Goal: Check status: Check status

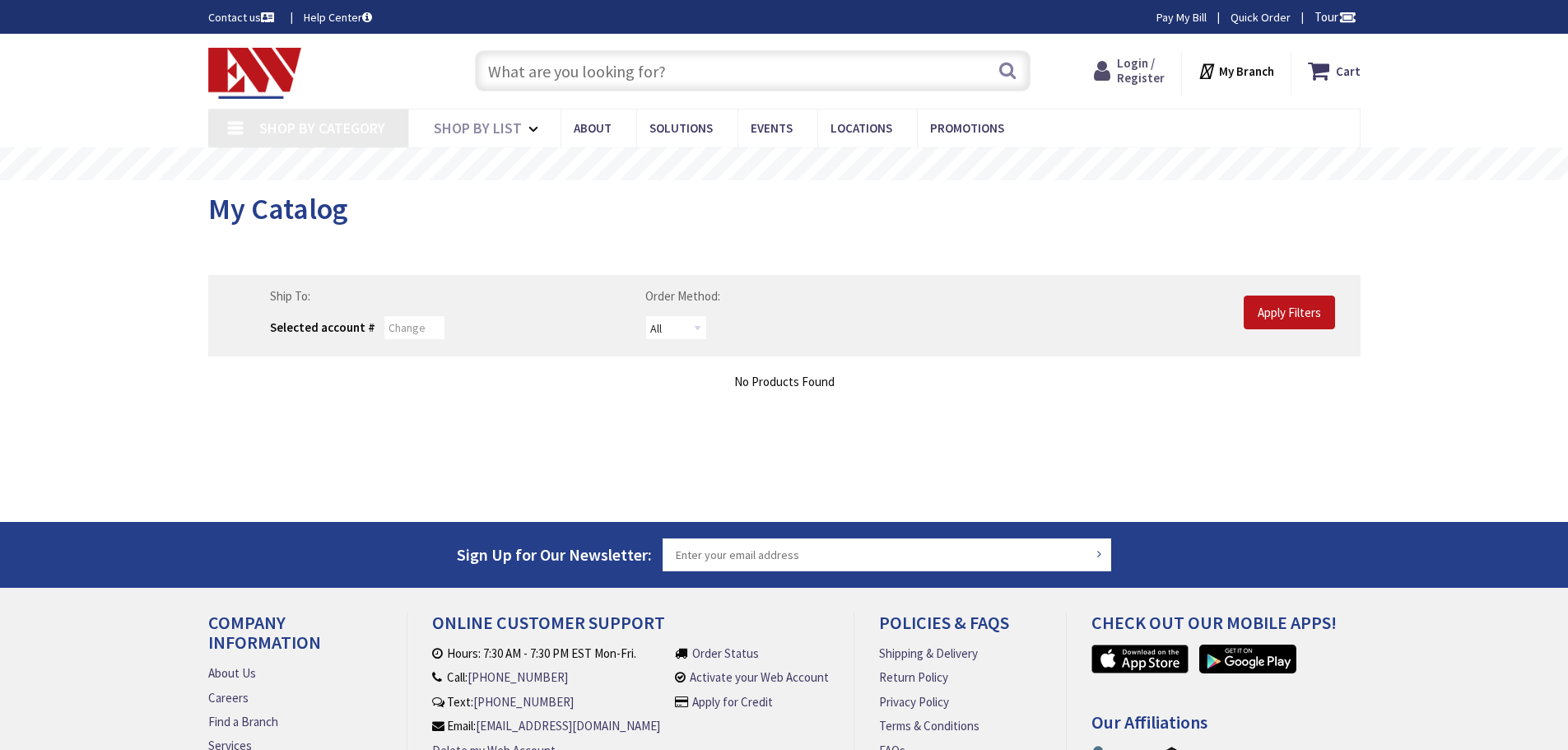
click at [1128, 77] on span "Login / Register" at bounding box center [1140, 70] width 48 height 30
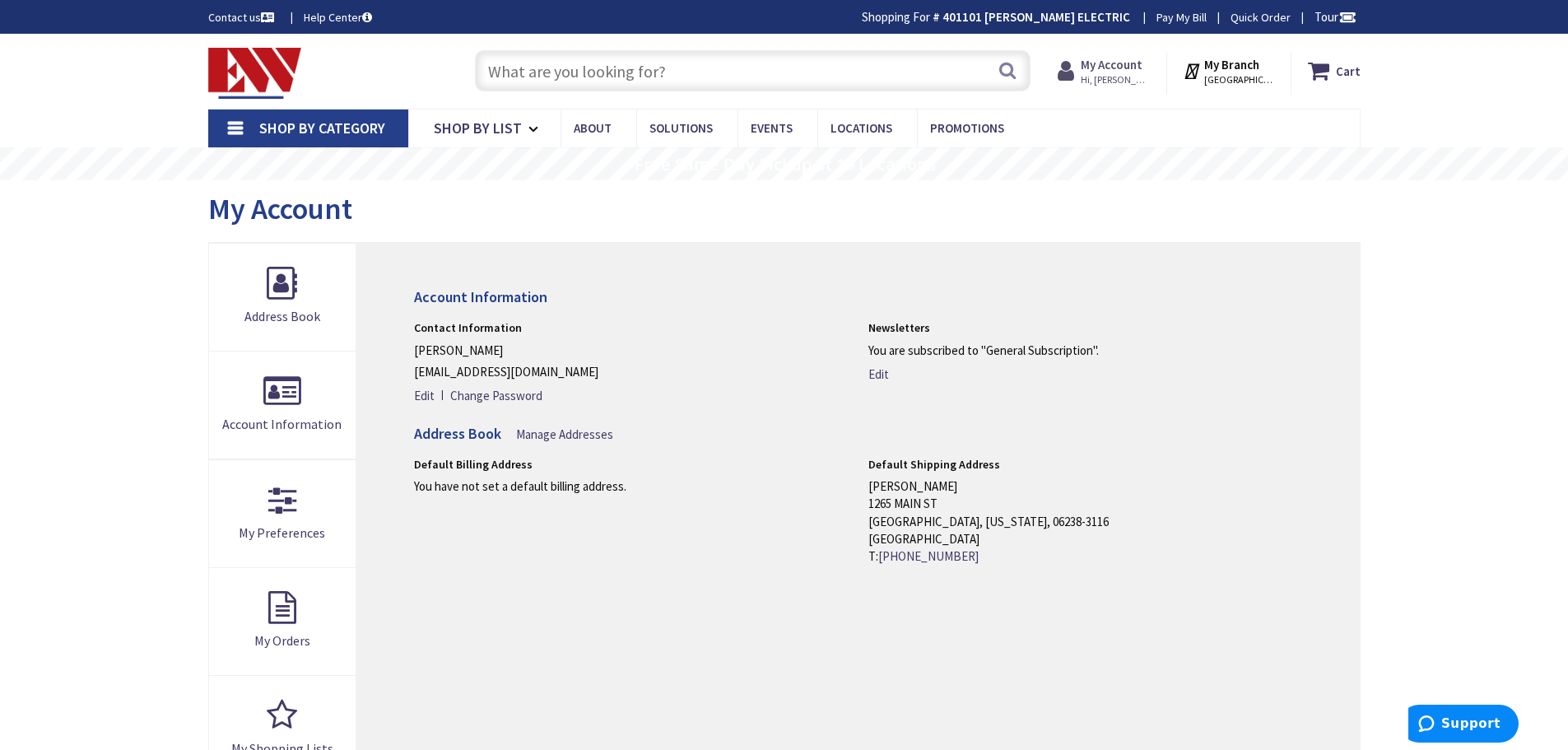
click at [1119, 65] on strong "My Account" at bounding box center [1111, 64] width 62 height 16
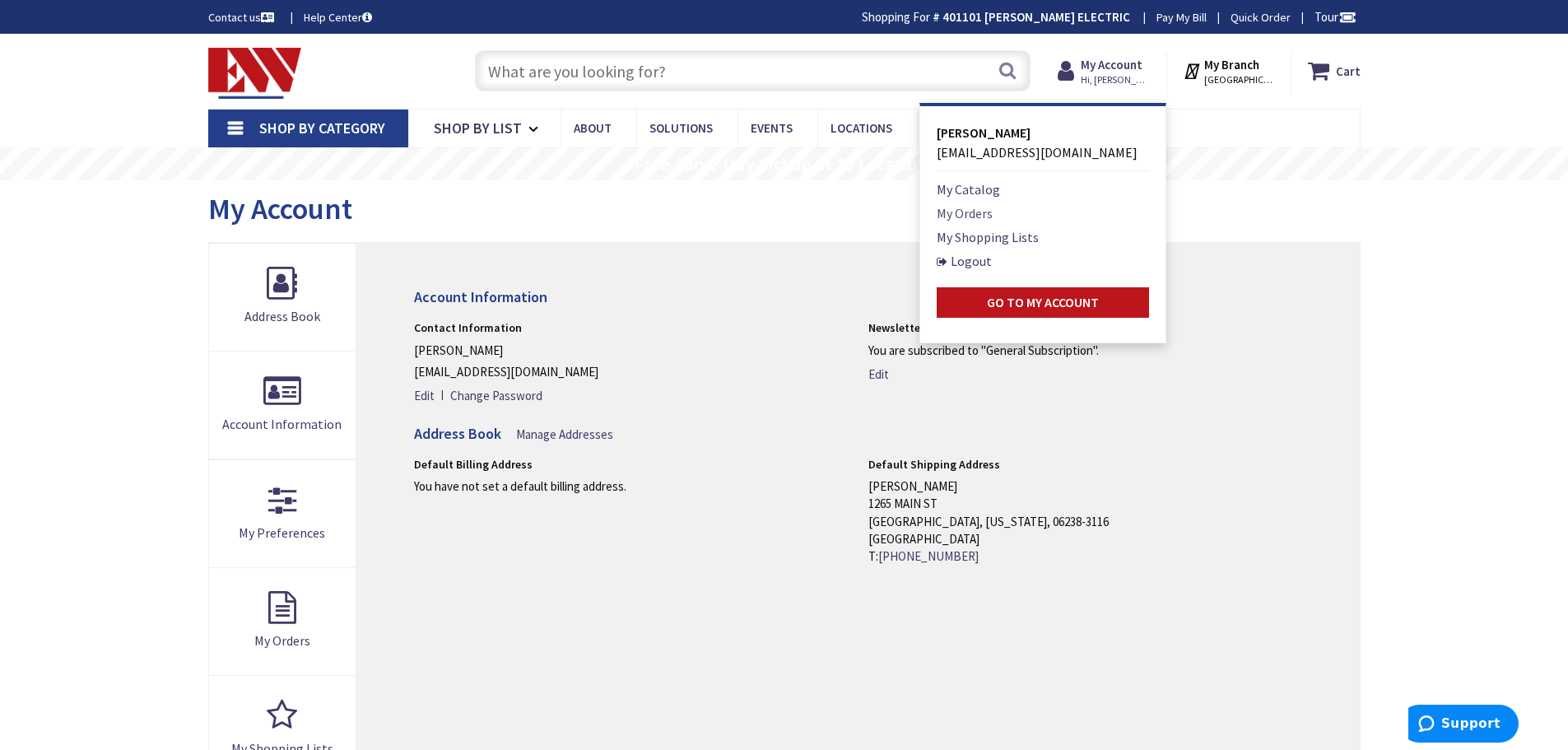
click at [970, 213] on link "My Orders" at bounding box center [964, 213] width 56 height 20
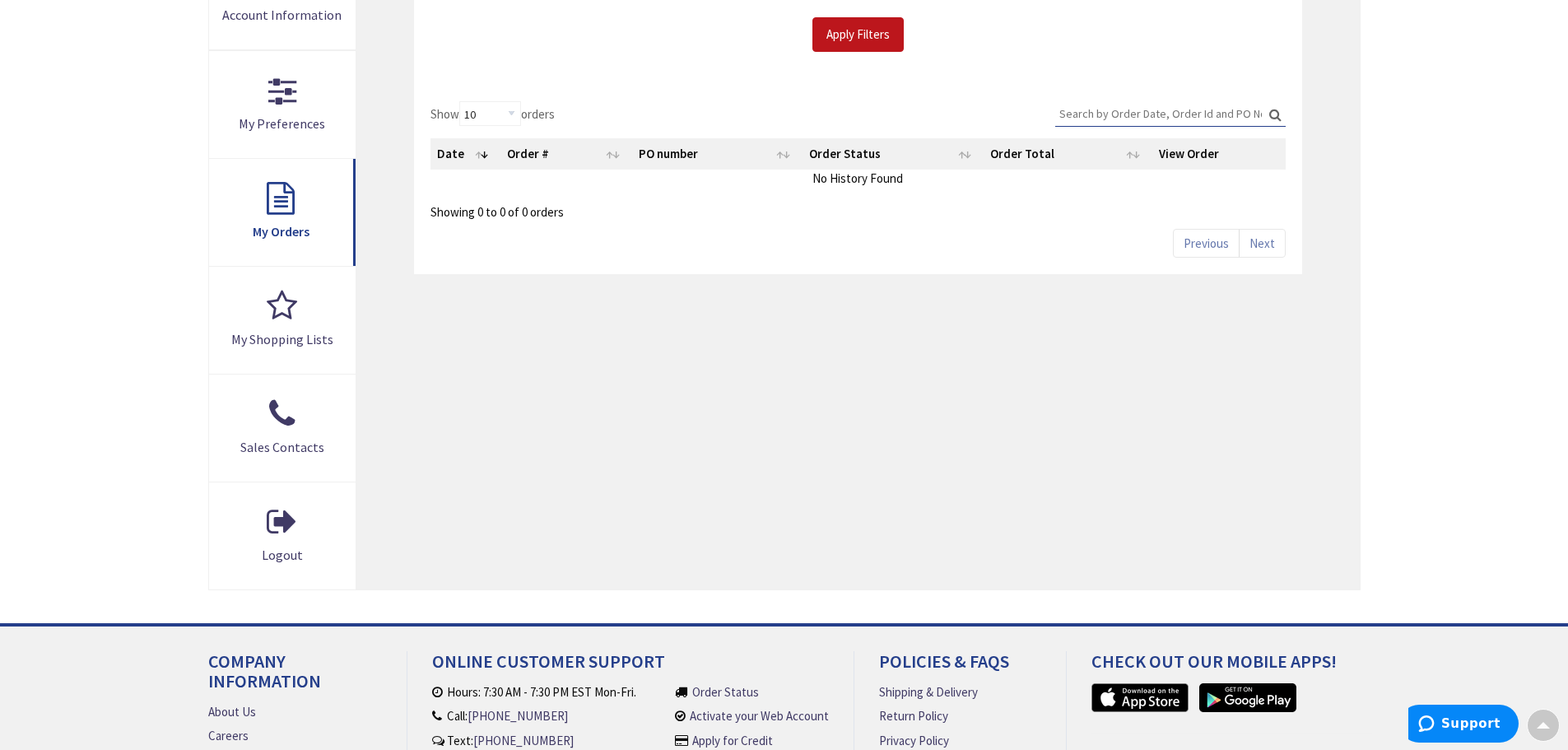
scroll to position [329, 0]
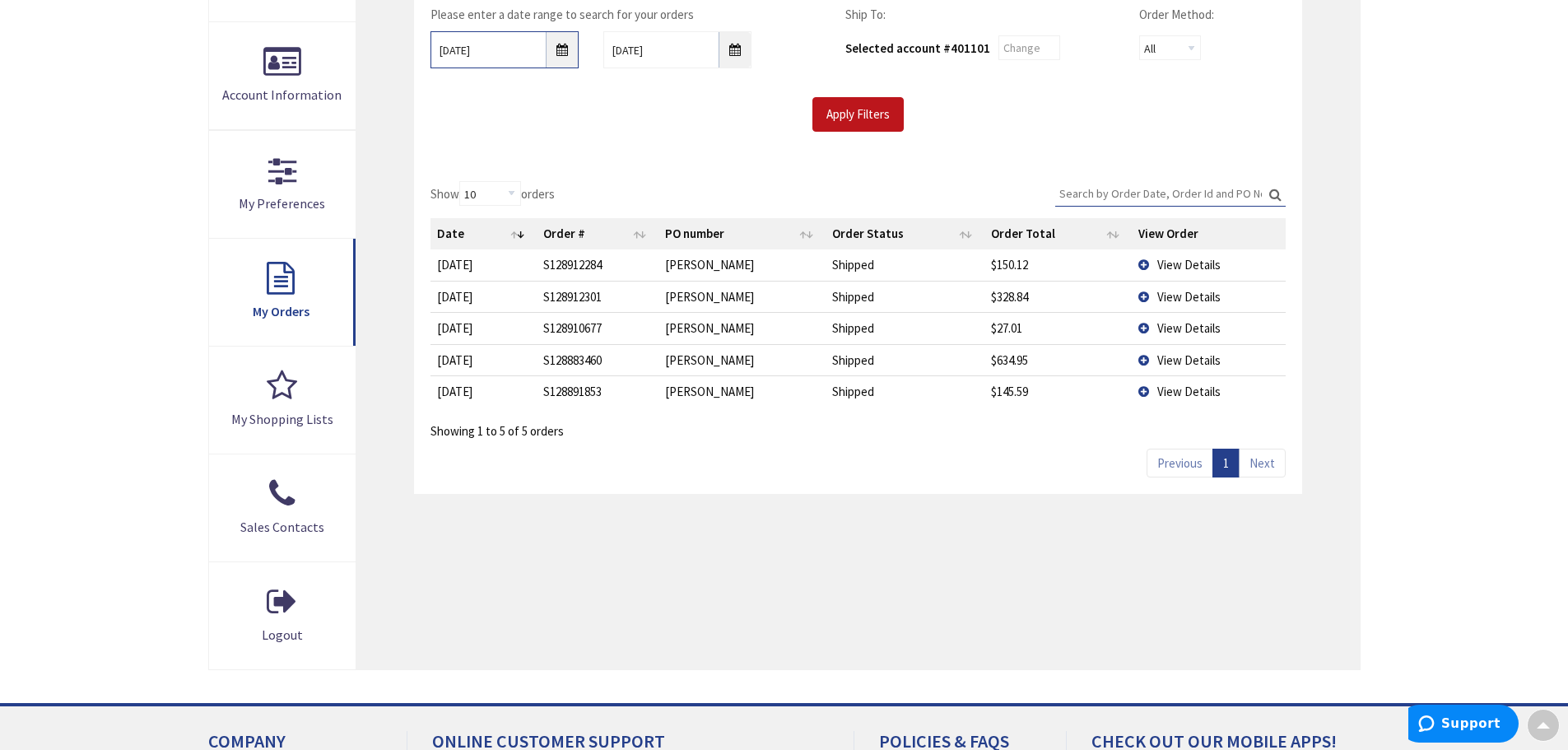
click at [560, 58] on input "9/26/2025" at bounding box center [504, 49] width 148 height 37
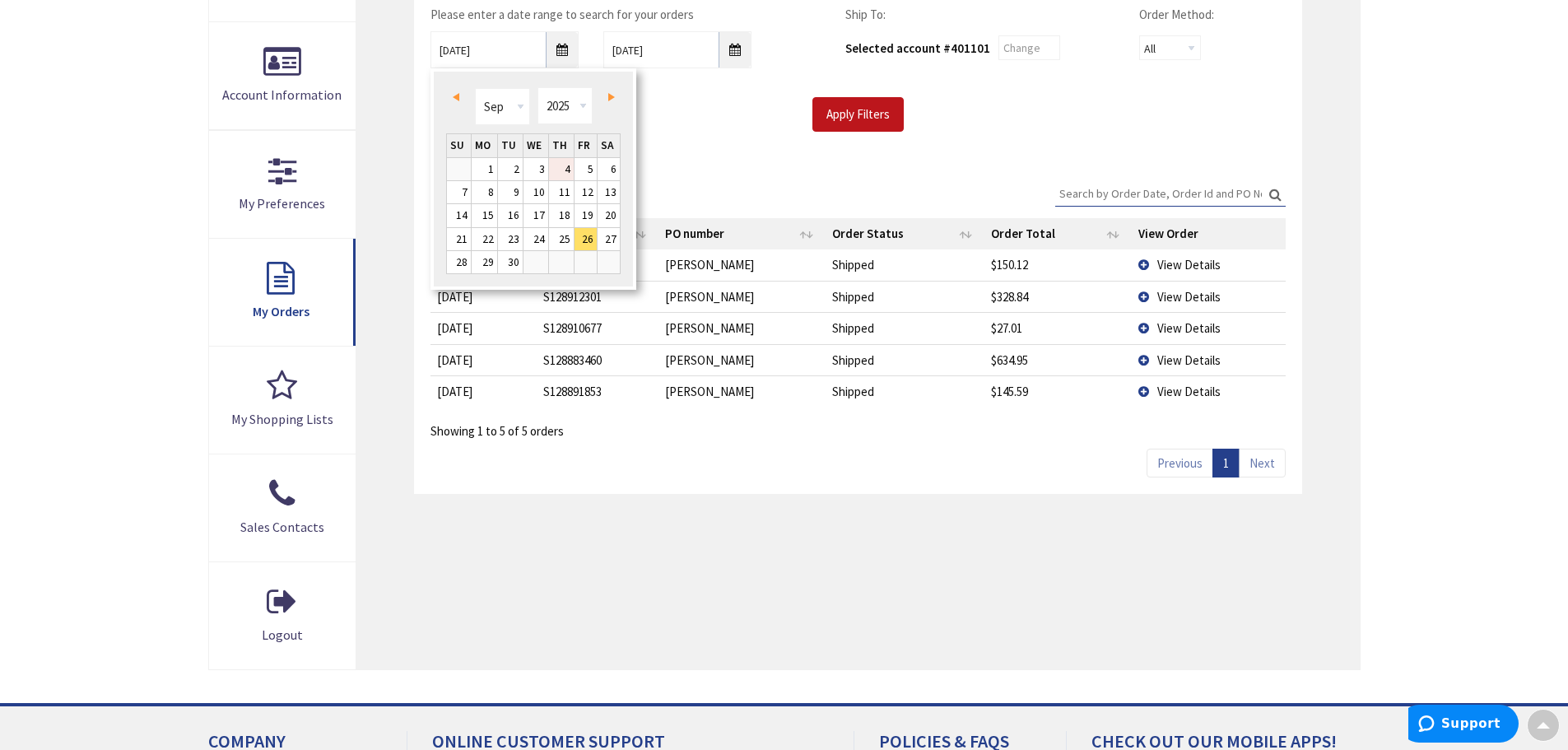
click at [560, 180] on link "4" at bounding box center [561, 169] width 24 height 23
type input "09/04/2025"
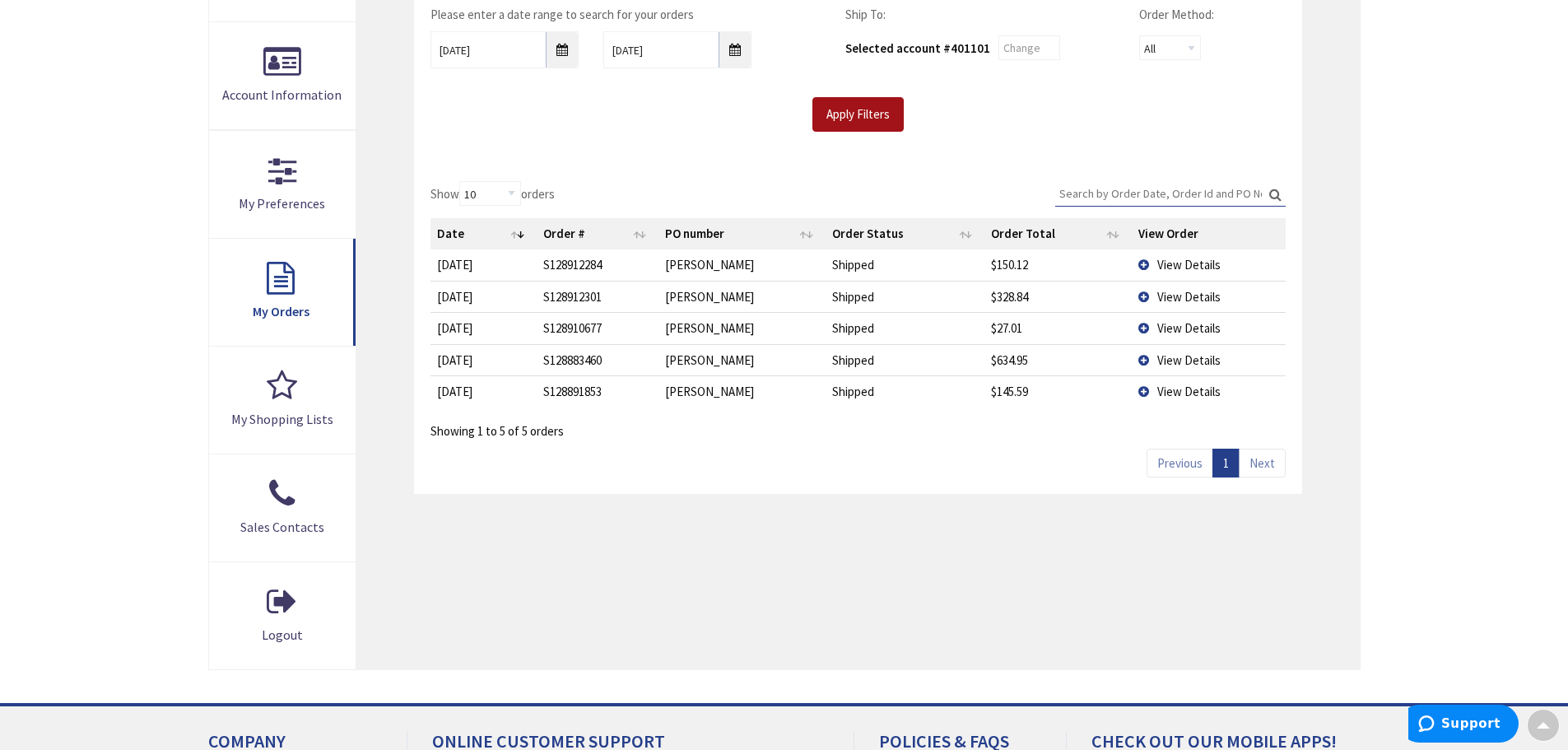
click at [896, 119] on input "Apply Filters" at bounding box center [857, 115] width 91 height 35
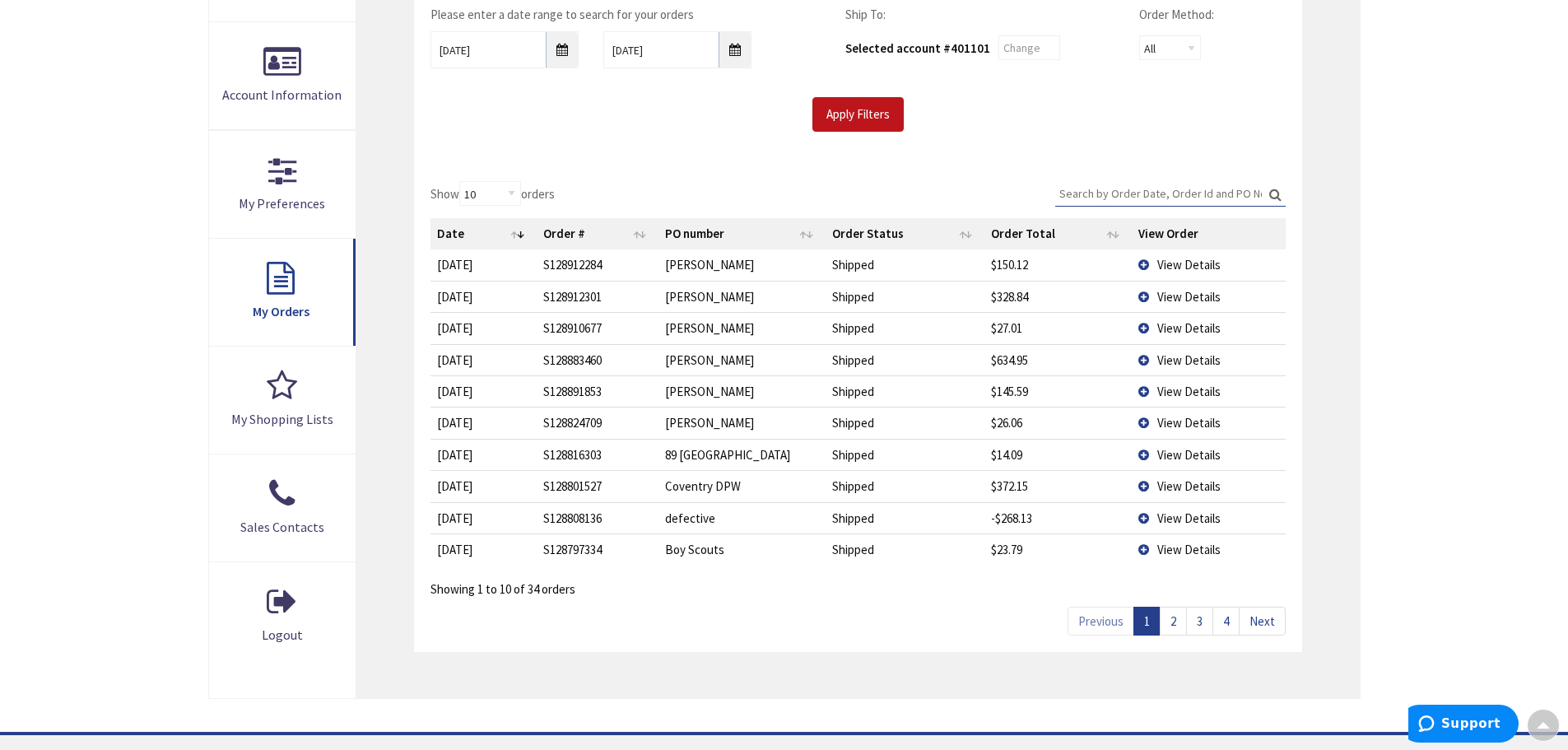
click at [1178, 621] on link "2" at bounding box center [1172, 621] width 27 height 29
click at [1183, 458] on span "View Details" at bounding box center [1188, 455] width 63 height 16
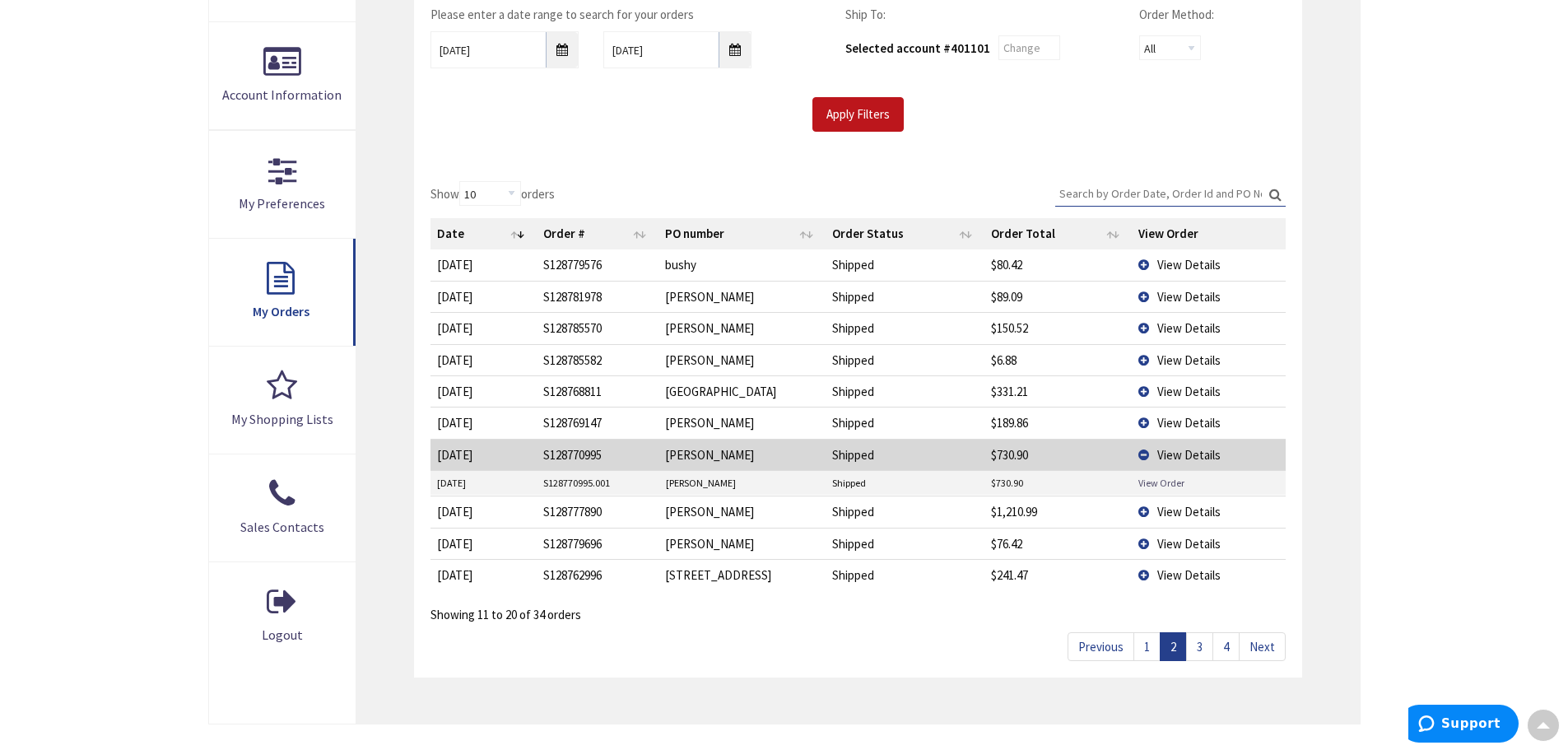
click at [1151, 482] on link "View Order" at bounding box center [1161, 483] width 46 height 14
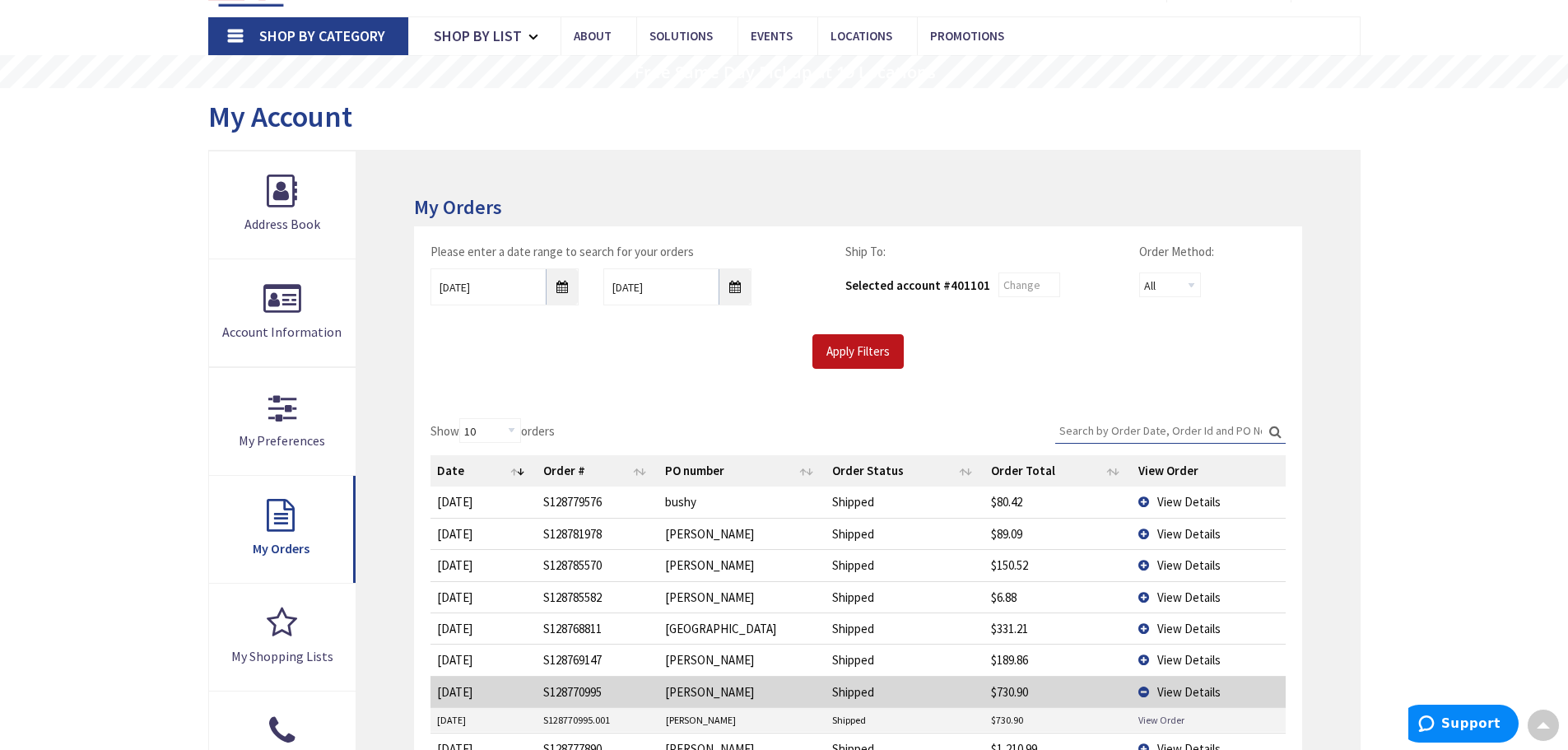
scroll to position [0, 0]
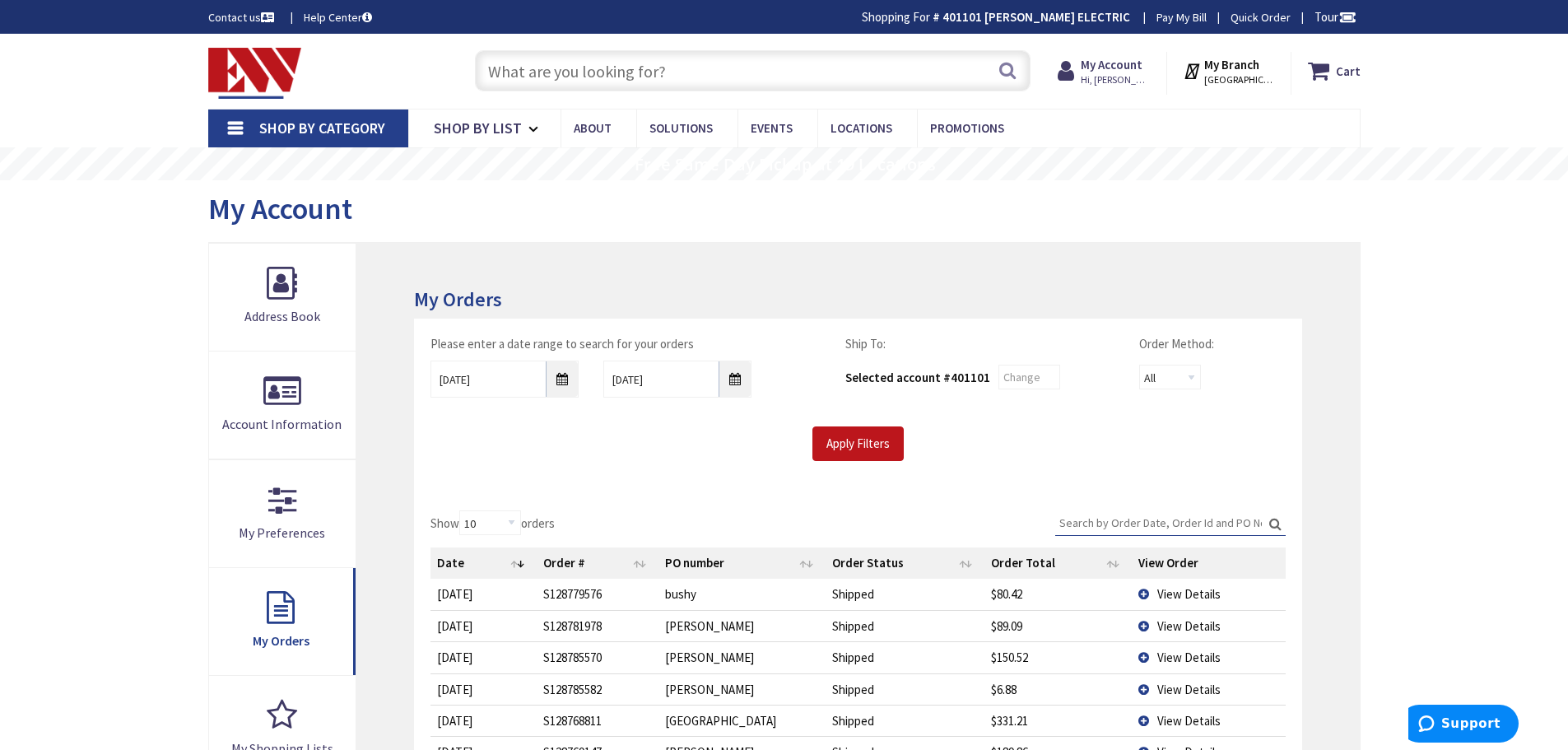
click at [531, 69] on input "text" at bounding box center [752, 70] width 555 height 41
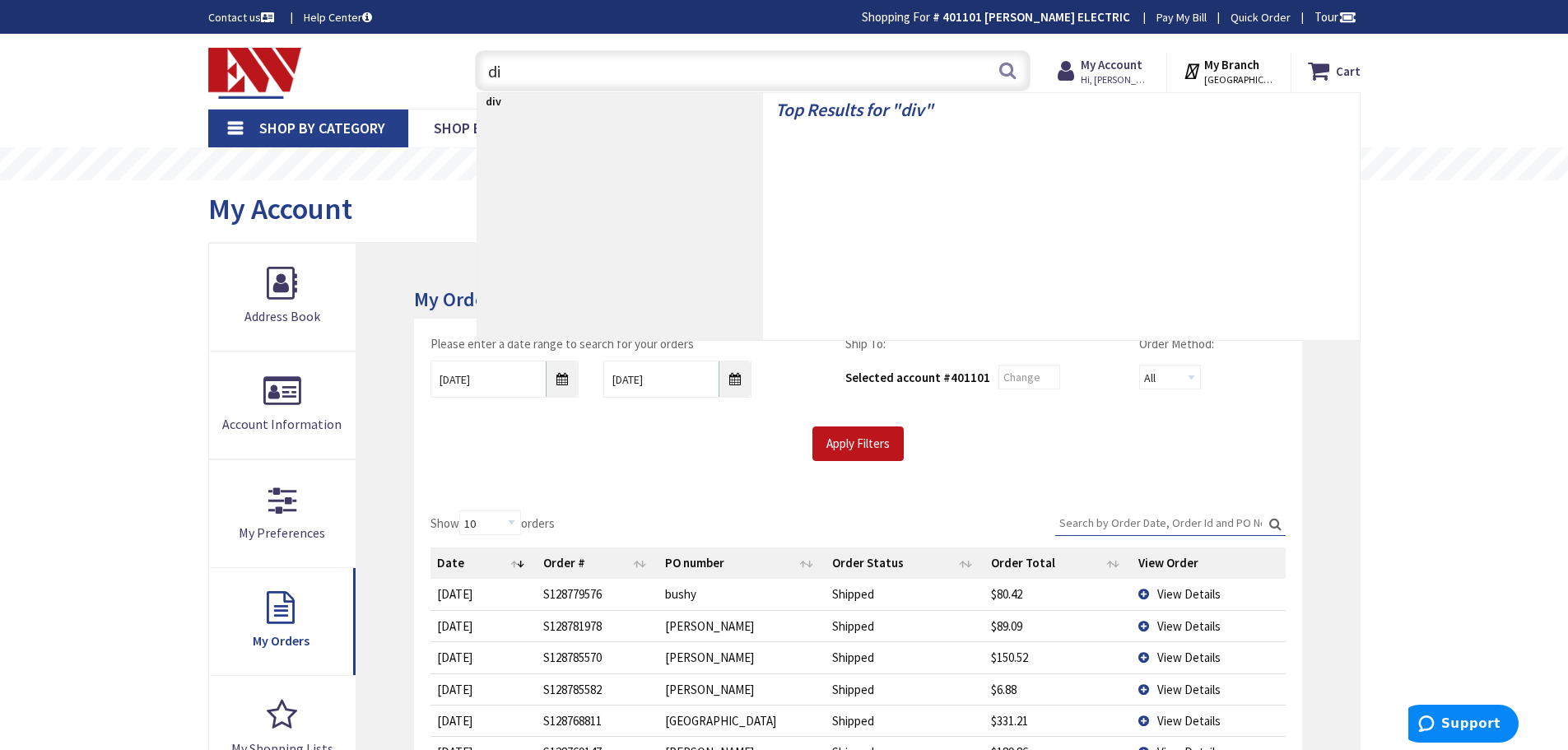
type input "d"
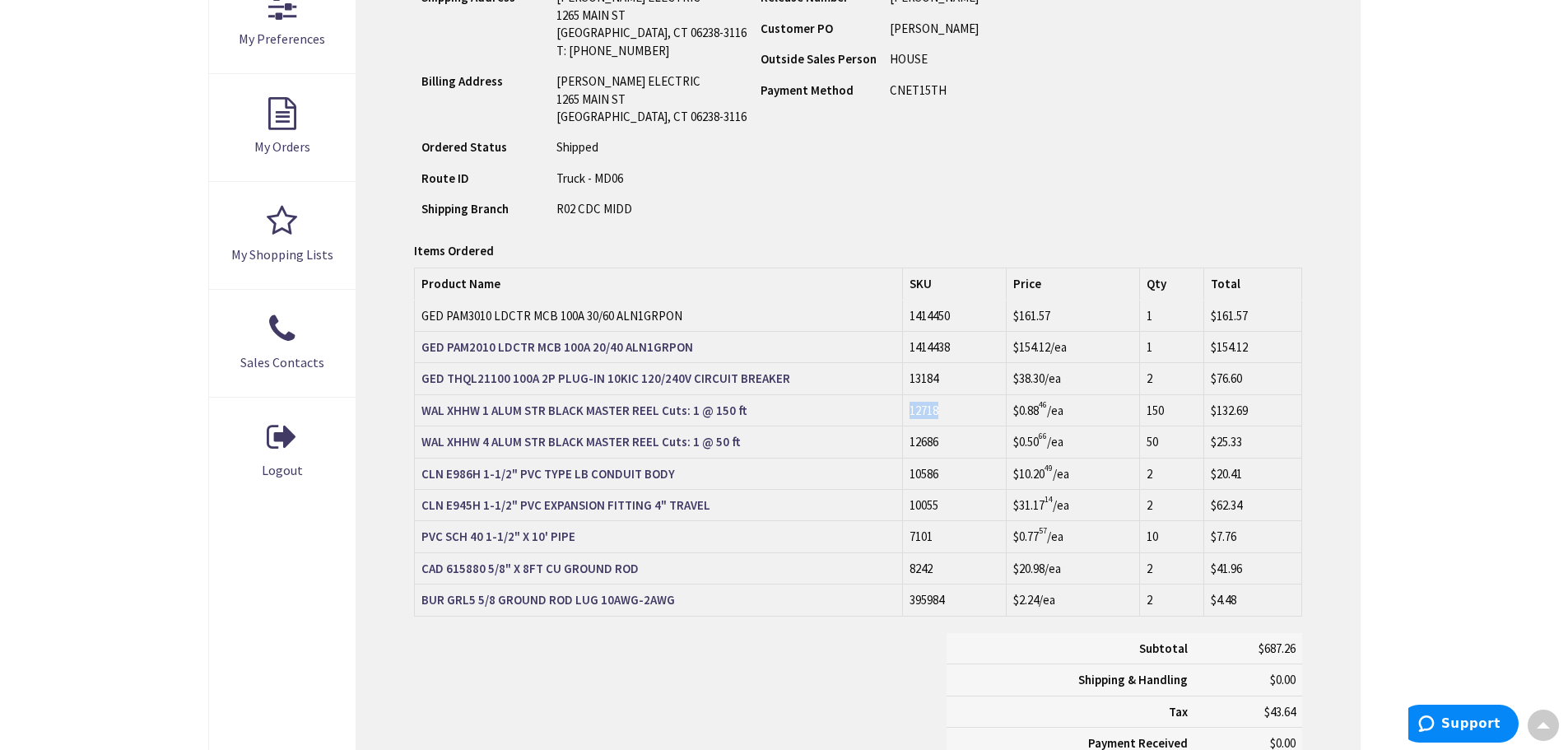
drag, startPoint x: 965, startPoint y: 411, endPoint x: 898, endPoint y: 420, distance: 67.6
click at [898, 420] on tr "WAL XHHW 1 ALUM STR BLACK MASTER REEL Cuts: 1 @ 150 ft 12718 $0.88 46 /ea 150 $…" at bounding box center [857, 410] width 886 height 31
click at [898, 420] on td "WAL XHHW 1 ALUM STR BLACK MASTER REEL Cuts: 1 @ 150 ft" at bounding box center [659, 410] width 488 height 31
drag, startPoint x: 898, startPoint y: 420, endPoint x: 1273, endPoint y: 412, distance: 375.1
click at [1273, 412] on tr "WAL XHHW 1 ALUM STR BLACK MASTER REEL Cuts: 1 @ 150 ft 12718 $0.88 46 /ea 150 $…" at bounding box center [857, 410] width 886 height 31
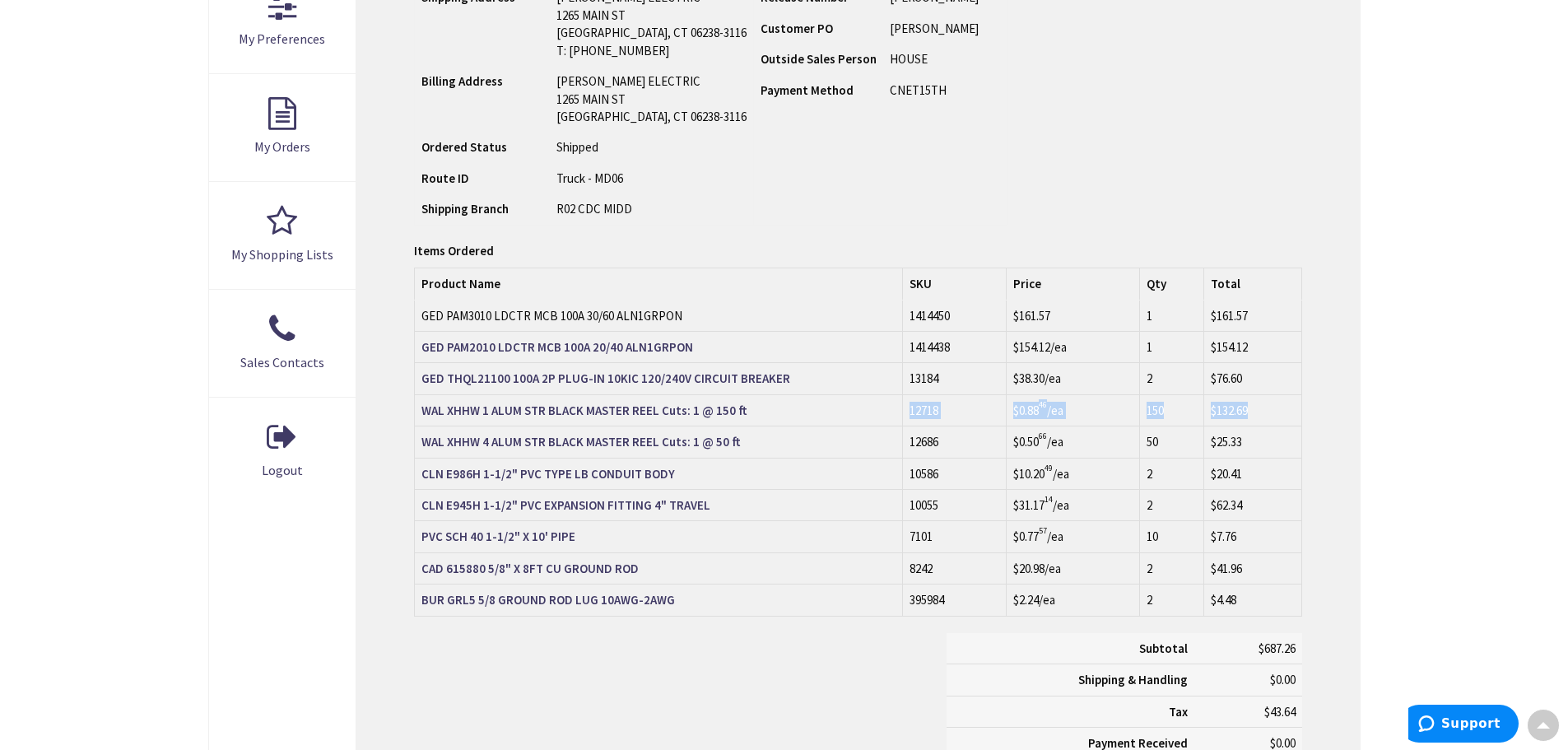
click at [1273, 412] on td "$132.69" at bounding box center [1253, 410] width 97 height 31
drag, startPoint x: 1273, startPoint y: 412, endPoint x: 814, endPoint y: 400, distance: 459.2
click at [814, 400] on tr "WAL XHHW 1 ALUM STR BLACK MASTER REEL Cuts: 1 @ 150 ft 12718 $0.88 46 /ea 150 $…" at bounding box center [857, 410] width 886 height 31
click at [814, 400] on td "WAL XHHW 1 ALUM STR BLACK MASTER REEL Cuts: 1 @ 150 ft" at bounding box center [659, 410] width 488 height 31
drag, startPoint x: 890, startPoint y: 404, endPoint x: 1263, endPoint y: 414, distance: 373.1
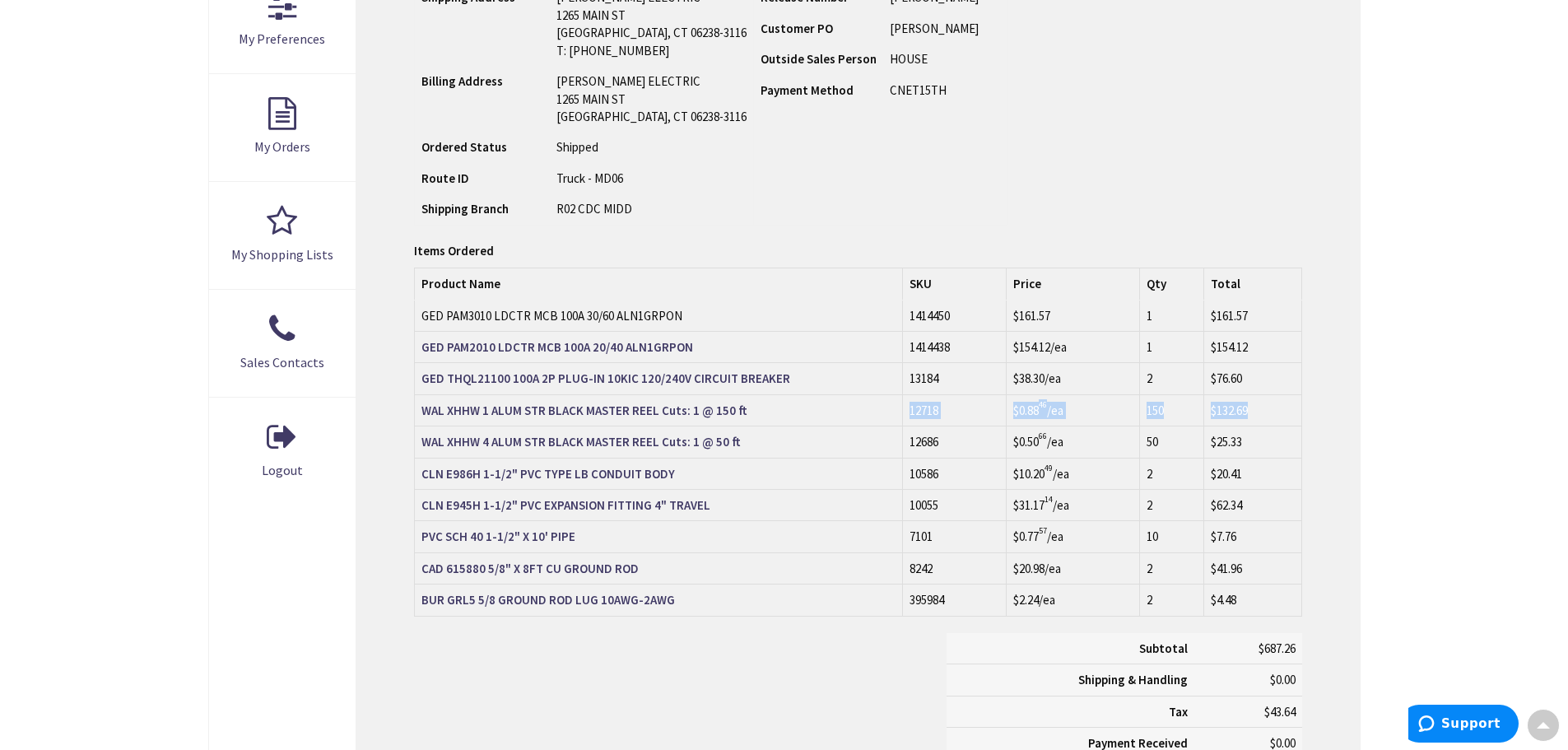
click at [1260, 414] on tr "WAL XHHW 1 ALUM STR BLACK MASTER REEL Cuts: 1 @ 150 ft 12718 $0.88 46 /ea 150 $…" at bounding box center [857, 410] width 886 height 31
click at [1269, 414] on td "$132.69" at bounding box center [1253, 410] width 97 height 31
drag, startPoint x: 1269, startPoint y: 414, endPoint x: 871, endPoint y: 396, distance: 398.4
click at [871, 396] on tr "WAL XHHW 1 ALUM STR BLACK MASTER REEL Cuts: 1 @ 150 ft 12718 $0.88 46 /ea 150 $…" at bounding box center [857, 410] width 886 height 31
click at [871, 396] on td "WAL XHHW 1 ALUM STR BLACK MASTER REEL Cuts: 1 @ 150 ft" at bounding box center [659, 410] width 488 height 31
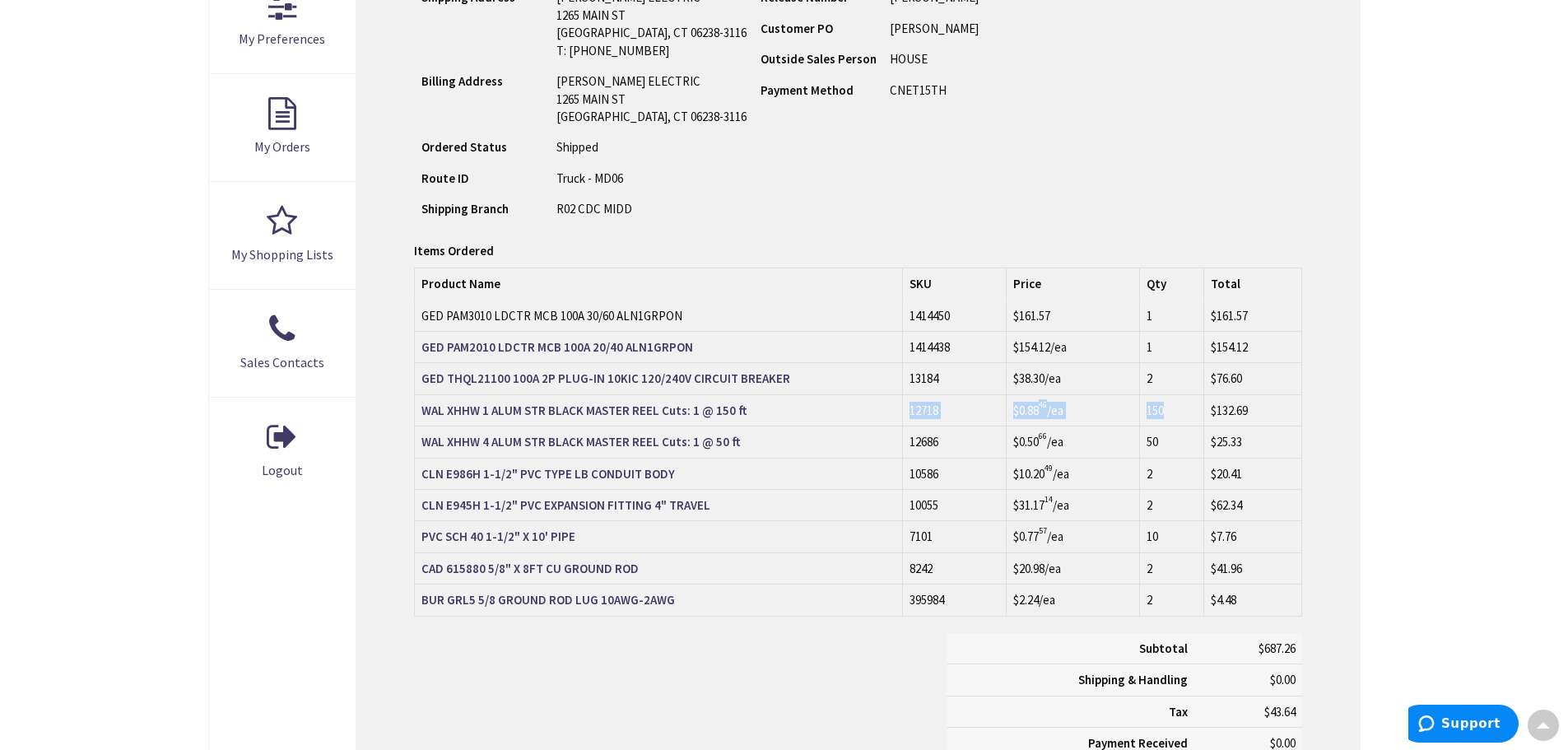
drag, startPoint x: 871, startPoint y: 396, endPoint x: 1245, endPoint y: 398, distance: 374.0
click at [1239, 398] on tr "WAL XHHW 1 ALUM STR BLACK MASTER REEL Cuts: 1 @ 150 ft 12718 $0.88 46 /ea 150 $…" at bounding box center [857, 410] width 886 height 31
click at [1253, 398] on td "$132.69" at bounding box center [1253, 410] width 97 height 31
drag, startPoint x: 1253, startPoint y: 398, endPoint x: 857, endPoint y: 385, distance: 396.2
click at [867, 384] on tbody "GED PAM3010 LDCTR MCB 100A 30/60 ALN1GRPON 1414450 $161.57 1 $161.57 1414438 $1…" at bounding box center [857, 458] width 886 height 316
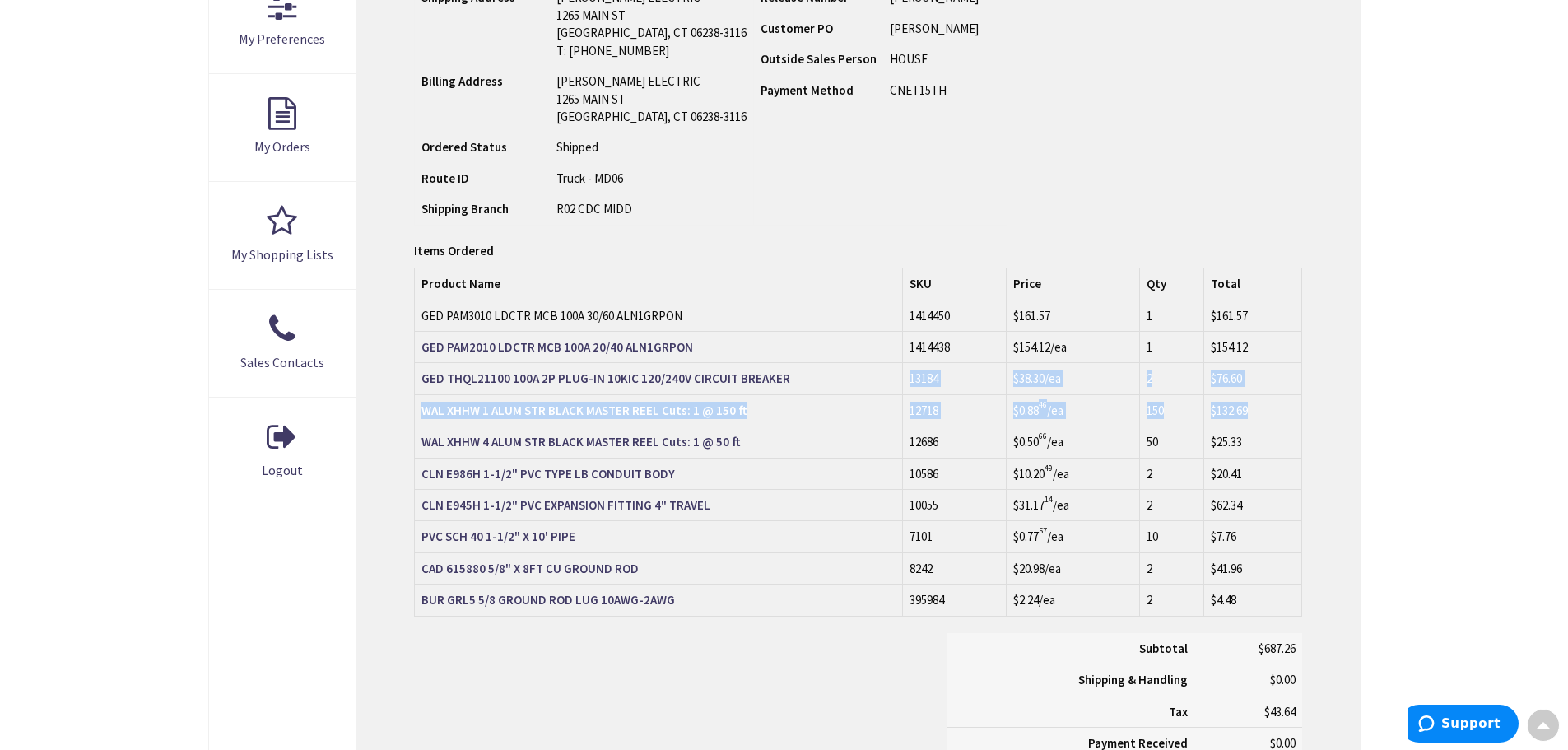
click at [857, 385] on td "GED THQL21100 100A 2P PLUG-IN 10KIC 120/240V CIRCUIT BREAKER" at bounding box center [659, 378] width 488 height 31
drag, startPoint x: 1015, startPoint y: 406, endPoint x: 1289, endPoint y: 406, distance: 274.0
click at [1279, 406] on tbody "GED PAM3010 LDCTR MCB 100A 30/60 ALN1GRPON 1414450 $161.57 1 $161.57 1414438 $1…" at bounding box center [857, 458] width 886 height 316
click at [1296, 406] on td "$132.69" at bounding box center [1253, 410] width 97 height 31
drag, startPoint x: 1166, startPoint y: 410, endPoint x: 836, endPoint y: 395, distance: 330.3
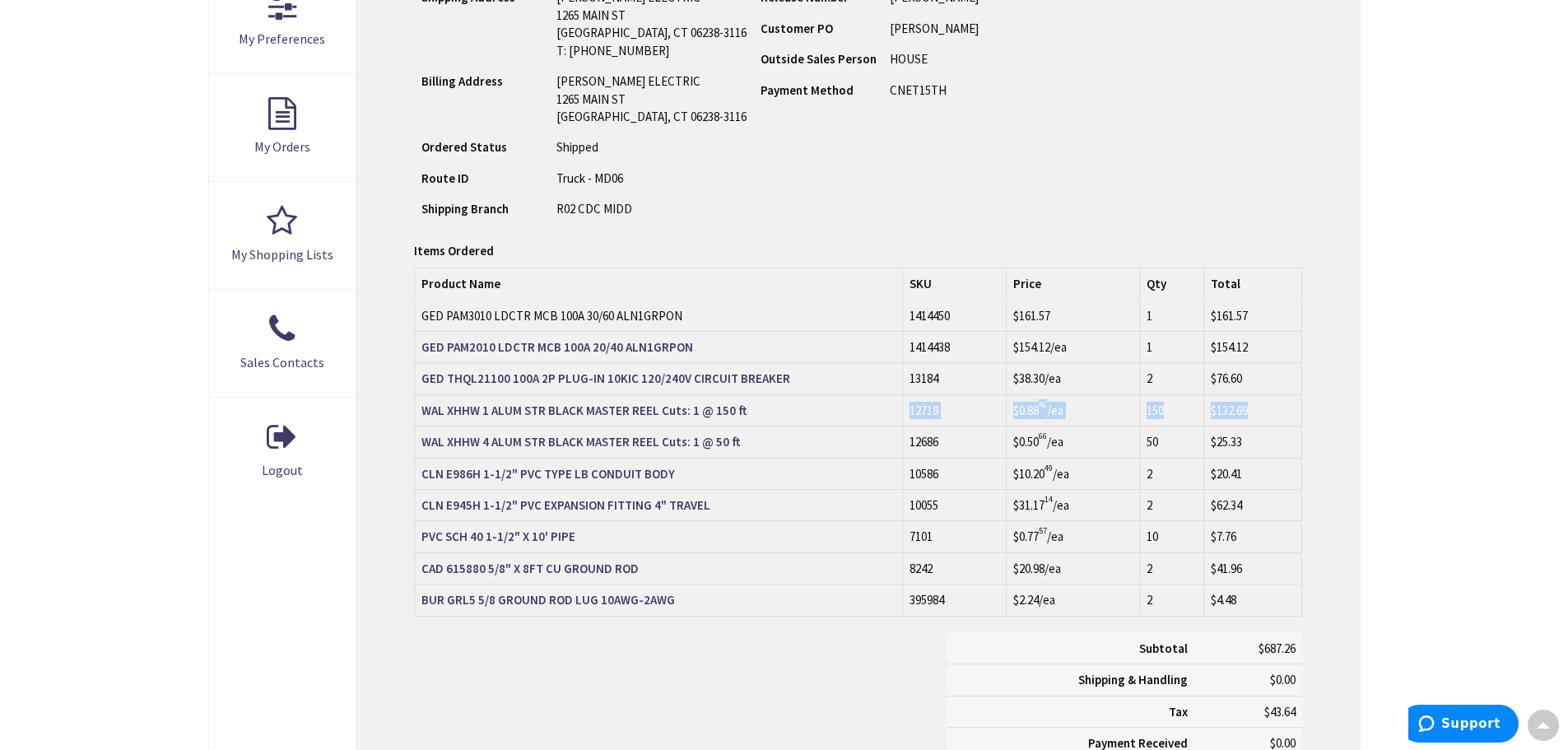
click at [836, 395] on tr "WAL XHHW 1 ALUM STR BLACK MASTER REEL Cuts: 1 @ 150 ft 12718 $0.88 46 /ea 150 $…" at bounding box center [857, 410] width 886 height 31
click at [1295, 414] on td "$132.69" at bounding box center [1253, 410] width 97 height 31
drag, startPoint x: 900, startPoint y: 378, endPoint x: 810, endPoint y: 386, distance: 90.4
click at [820, 380] on tbody "GED PAM3010 LDCTR MCB 100A 30/60 ALN1GRPON 1414450 $161.57 1 $161.57 1414438 $1…" at bounding box center [857, 458] width 886 height 316
click at [809, 387] on td "GED THQL21100 100A 2P PLUG-IN 10KIC 120/240V CIRCUIT BREAKER" at bounding box center [659, 378] width 488 height 31
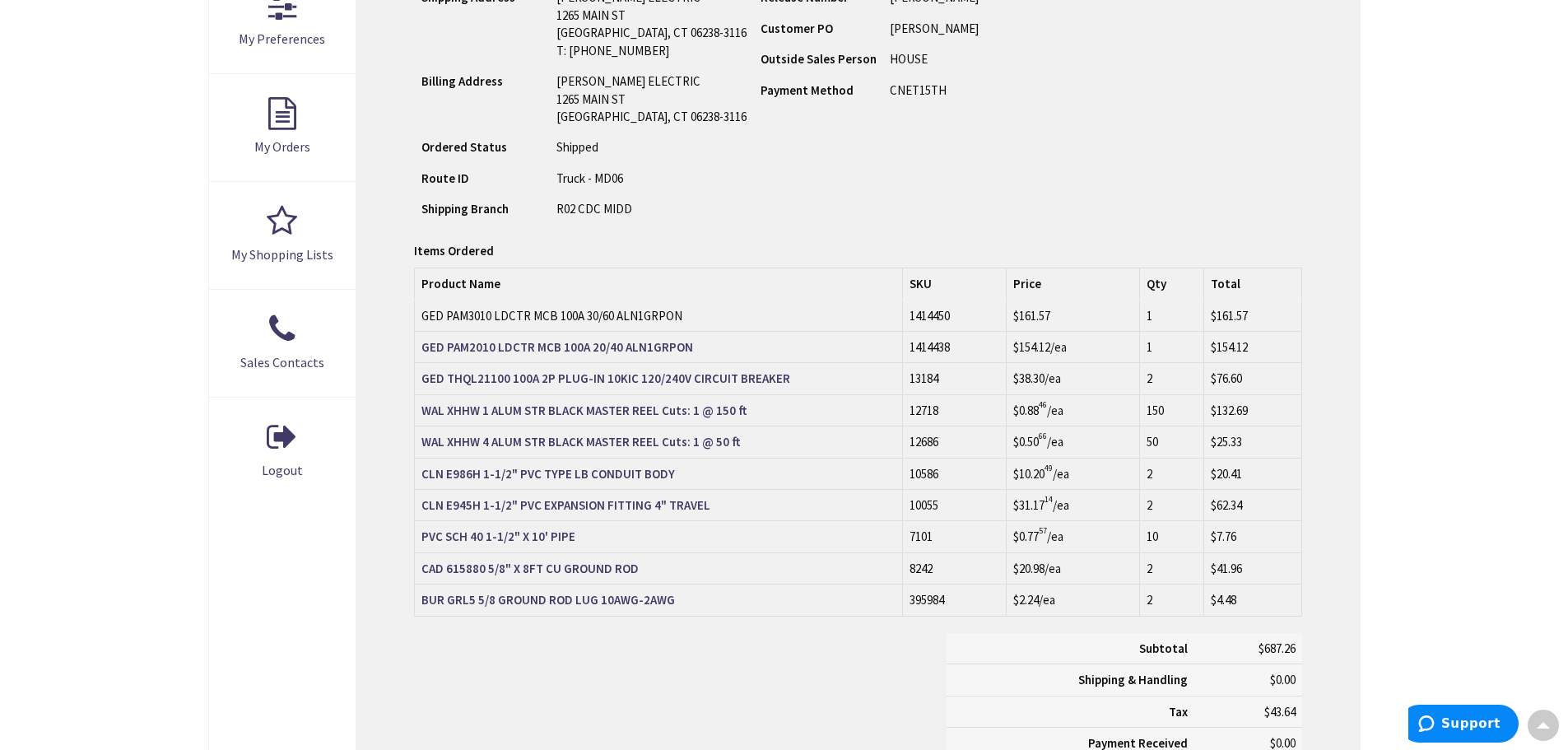
click at [812, 389] on td "GED THQL21100 100A 2P PLUG-IN 10KIC 120/240V CIRCUIT BREAKER" at bounding box center [659, 378] width 488 height 31
drag, startPoint x: 891, startPoint y: 397, endPoint x: 1270, endPoint y: 407, distance: 379.1
click at [1209, 404] on tr "WAL XHHW 1 ALUM STR BLACK MASTER REEL Cuts: 1 @ 150 ft 12718 $0.88 46 /ea 150 $…" at bounding box center [857, 410] width 886 height 31
drag, startPoint x: 1271, startPoint y: 407, endPoint x: 1280, endPoint y: 408, distance: 9.1
click at [1282, 408] on td "$132.69" at bounding box center [1253, 410] width 97 height 31
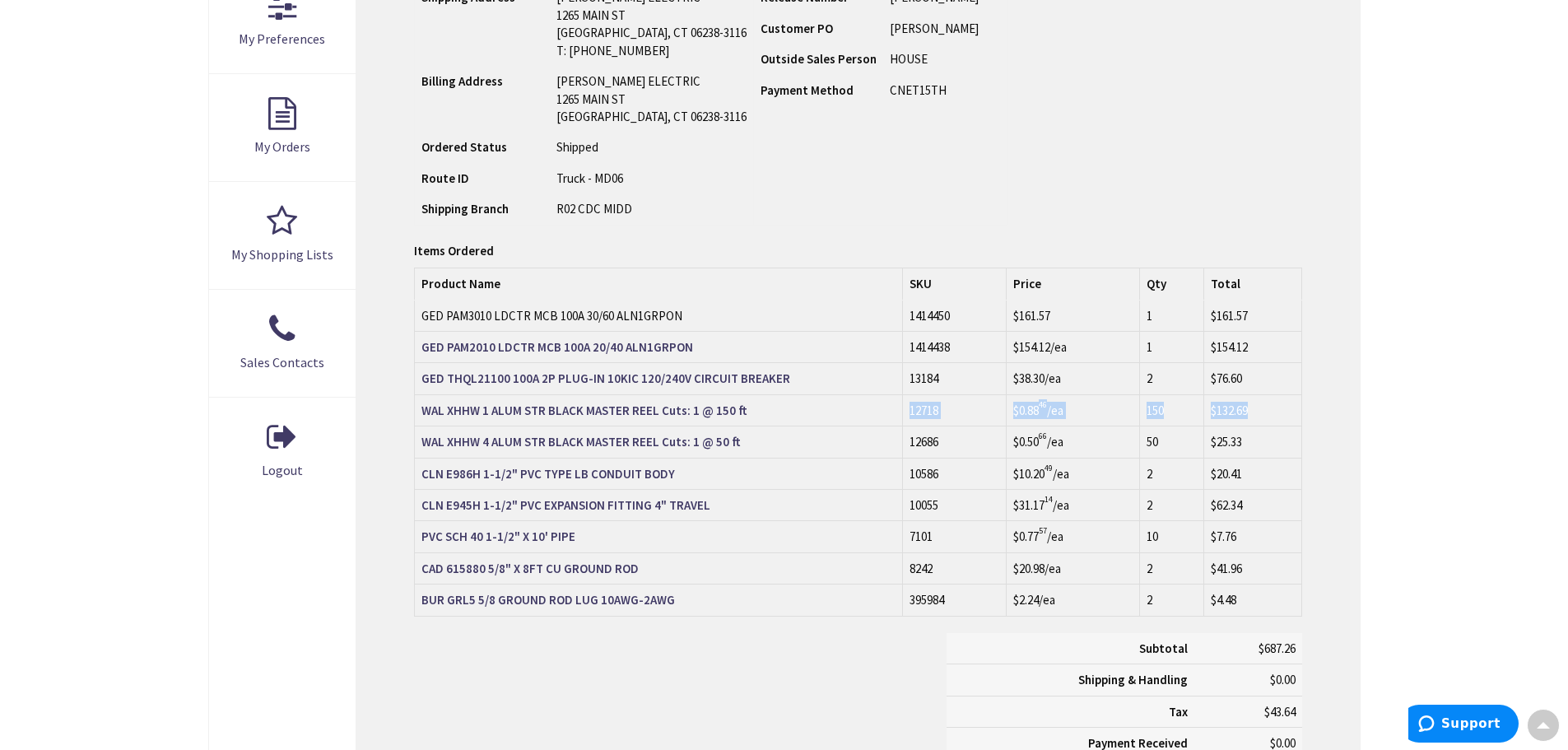
drag, startPoint x: 1224, startPoint y: 408, endPoint x: 795, endPoint y: 407, distance: 429.0
click at [796, 408] on tr "WAL XHHW 1 ALUM STR BLACK MASTER REEL Cuts: 1 @ 150 ft 12718 $0.88 46 /ea 150 $…" at bounding box center [857, 410] width 886 height 31
click at [794, 407] on td "WAL XHHW 1 ALUM STR BLACK MASTER REEL Cuts: 1 @ 150 ft" at bounding box center [659, 410] width 488 height 31
drag, startPoint x: 797, startPoint y: 405, endPoint x: 1317, endPoint y: 431, distance: 520.6
click at [1315, 431] on div "Order Information Download Invoice Print This Page Order #S128770995.001 Ship-T…" at bounding box center [857, 301] width 1002 height 1104
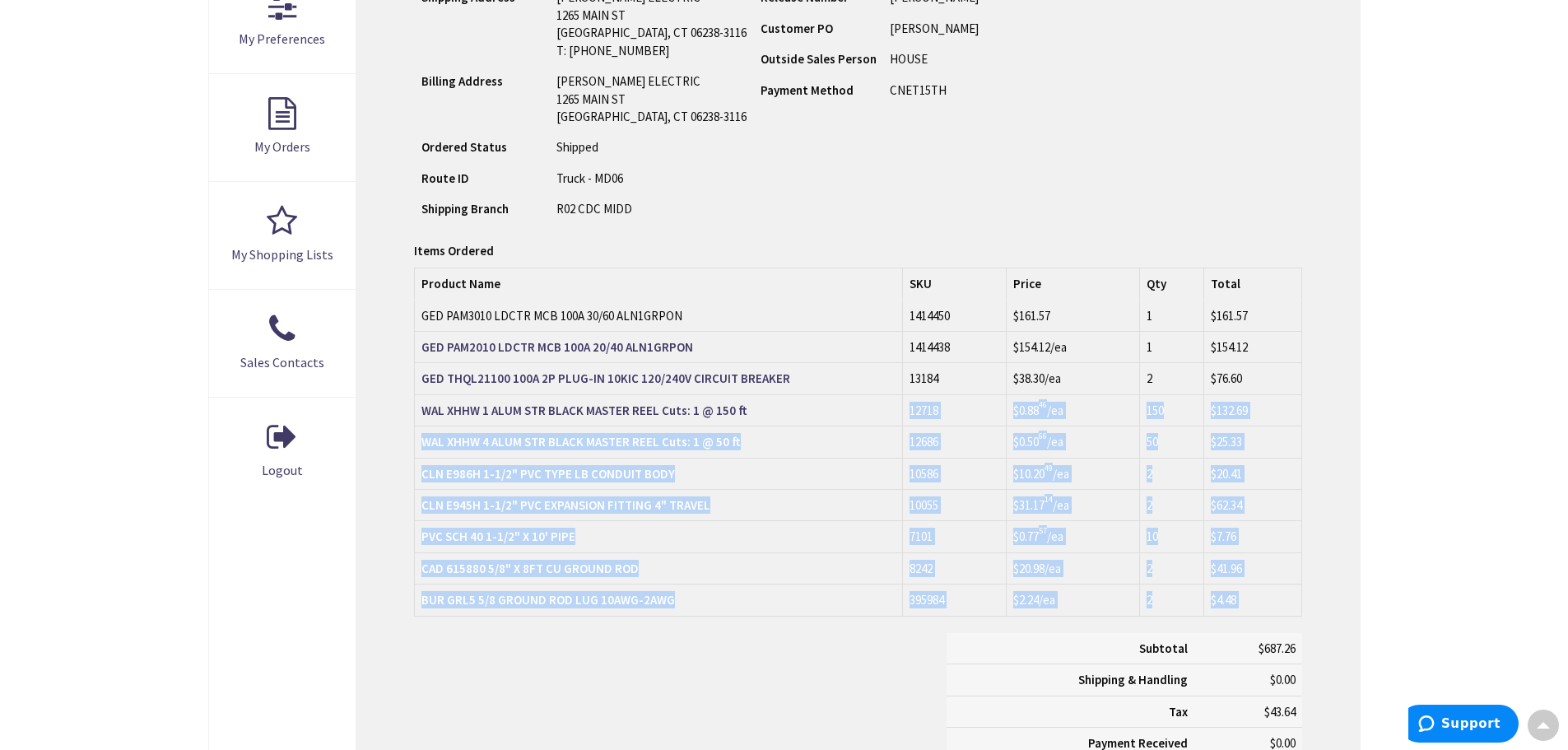
click at [1321, 428] on div "Order Information Download Invoice Print This Page Order #S128770995.001 Ship-T…" at bounding box center [857, 301] width 1002 height 1104
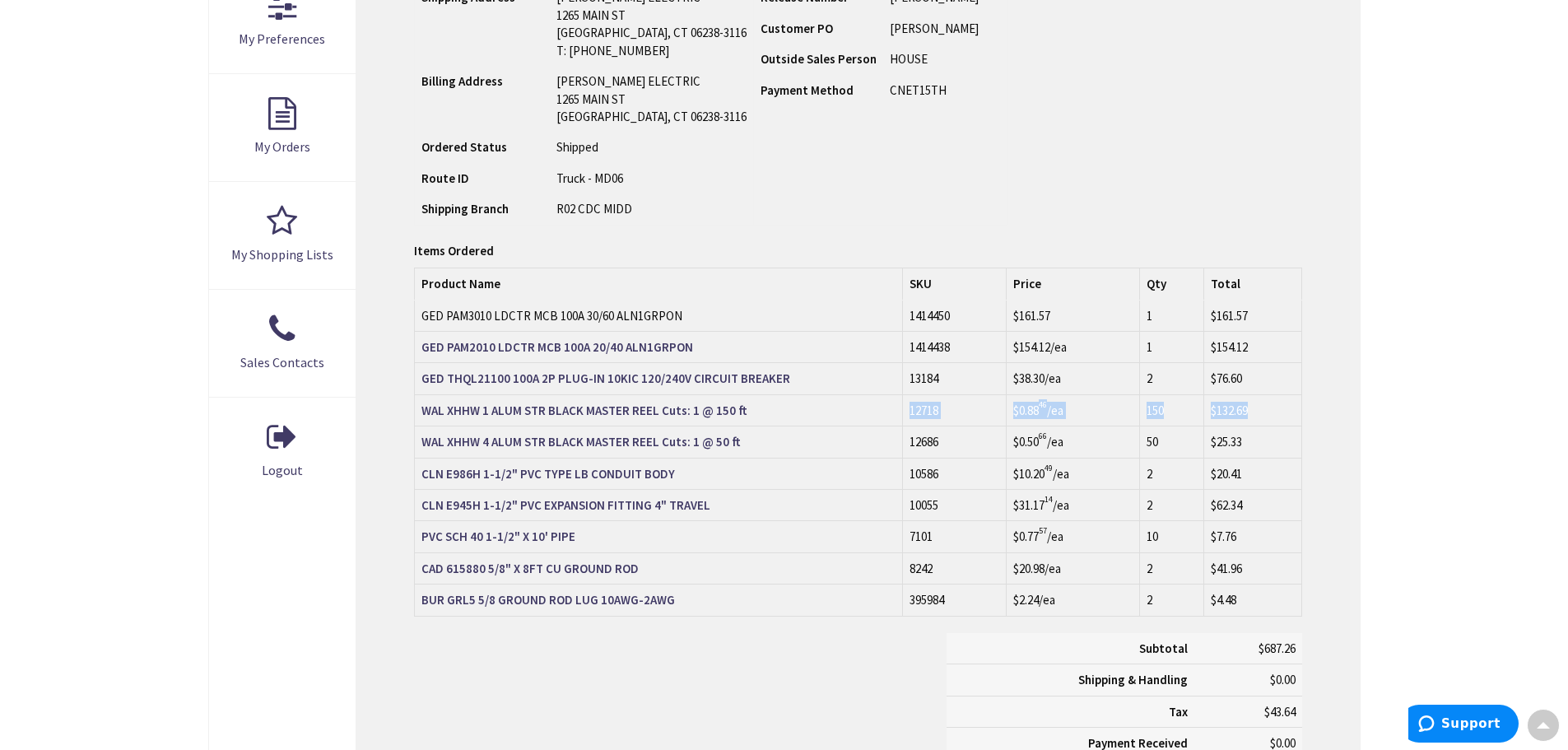
drag, startPoint x: 1296, startPoint y: 410, endPoint x: 855, endPoint y: 405, distance: 441.0
click at [857, 405] on tr "WAL XHHW 1 ALUM STR BLACK MASTER REEL Cuts: 1 @ 150 ft 12718 $0.88 46 /ea 150 $…" at bounding box center [857, 410] width 886 height 31
click at [854, 405] on td "WAL XHHW 1 ALUM STR BLACK MASTER REEL Cuts: 1 @ 150 ft" at bounding box center [659, 410] width 488 height 31
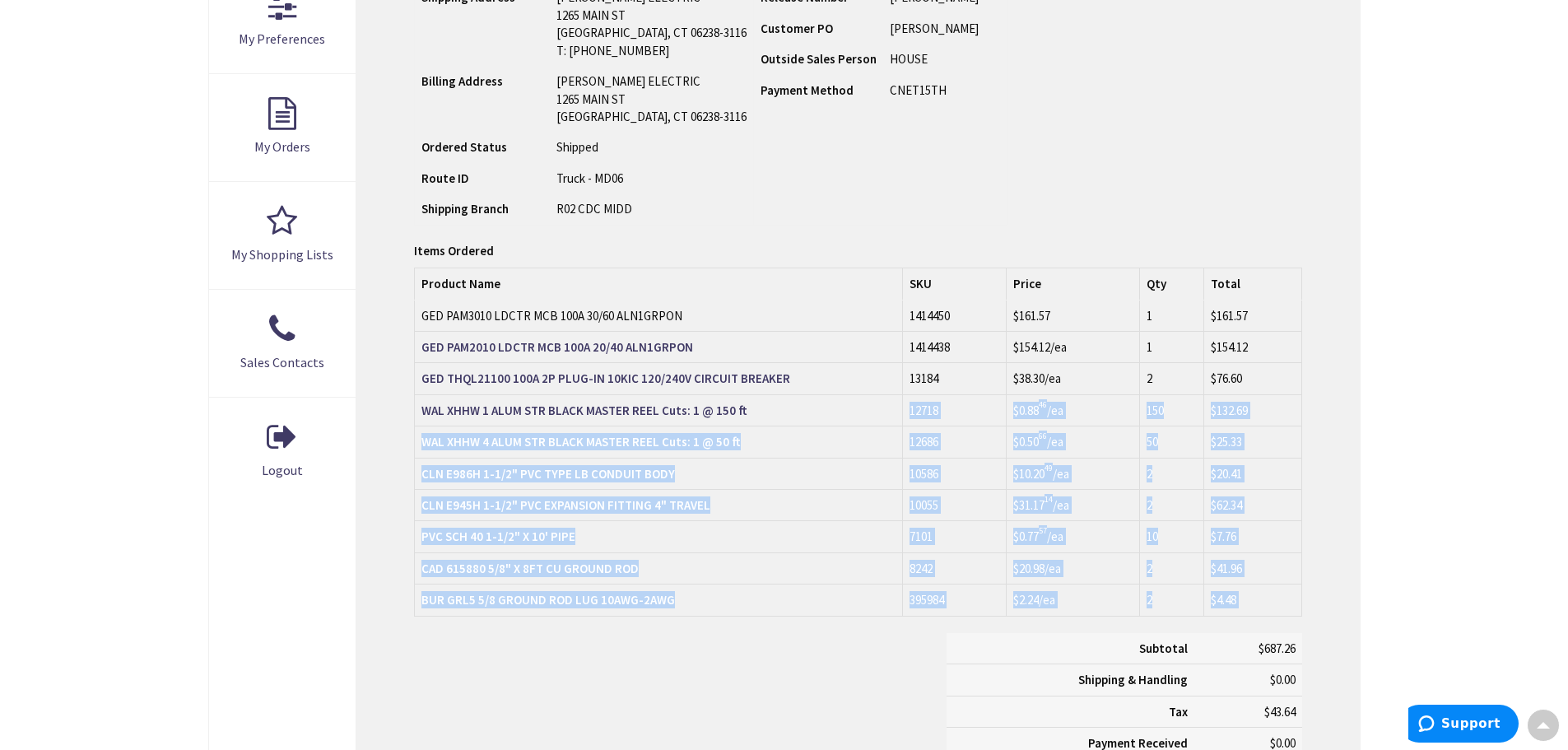
drag, startPoint x: 878, startPoint y: 405, endPoint x: 1304, endPoint y: 411, distance: 426.0
click at [1304, 411] on div "Order Information Download Invoice Print This Page Order #S128770995.001 Ship-T…" at bounding box center [857, 301] width 1002 height 1104
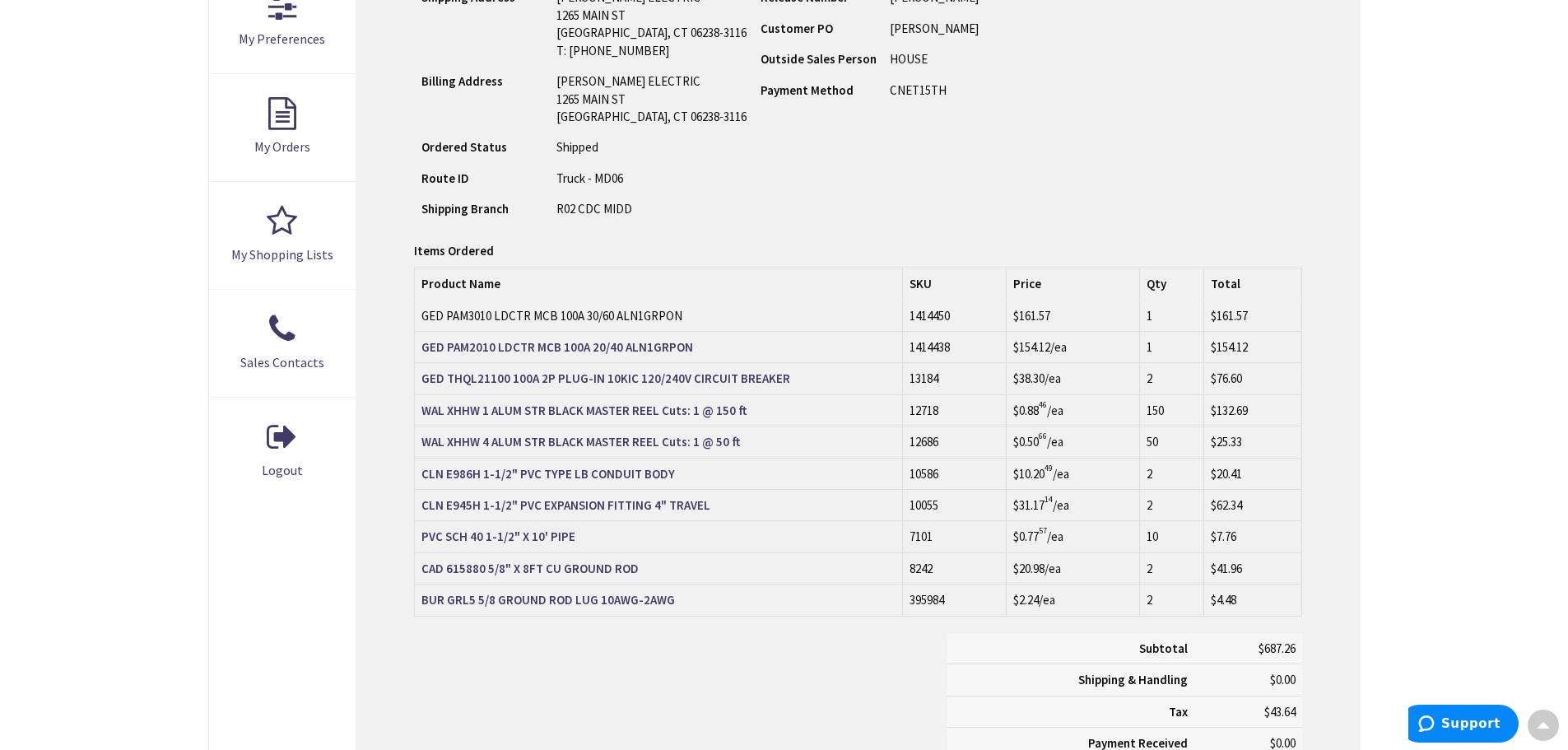
click at [1304, 411] on div "Order Information Download Invoice Print This Page Order #S128770995.001 Ship-T…" at bounding box center [857, 301] width 1002 height 1104
drag, startPoint x: 1109, startPoint y: 404, endPoint x: 917, endPoint y: 404, distance: 192.0
click at [933, 404] on tr "WAL XHHW 1 ALUM STR BLACK MASTER REEL Cuts: 1 @ 150 ft 12718 $0.88 46 /ea 150 $…" at bounding box center [857, 410] width 886 height 31
click at [849, 404] on td "WAL XHHW 1 ALUM STR BLACK MASTER REEL Cuts: 1 @ 150 ft" at bounding box center [659, 410] width 488 height 31
drag, startPoint x: 876, startPoint y: 403, endPoint x: 1326, endPoint y: 405, distance: 450.0
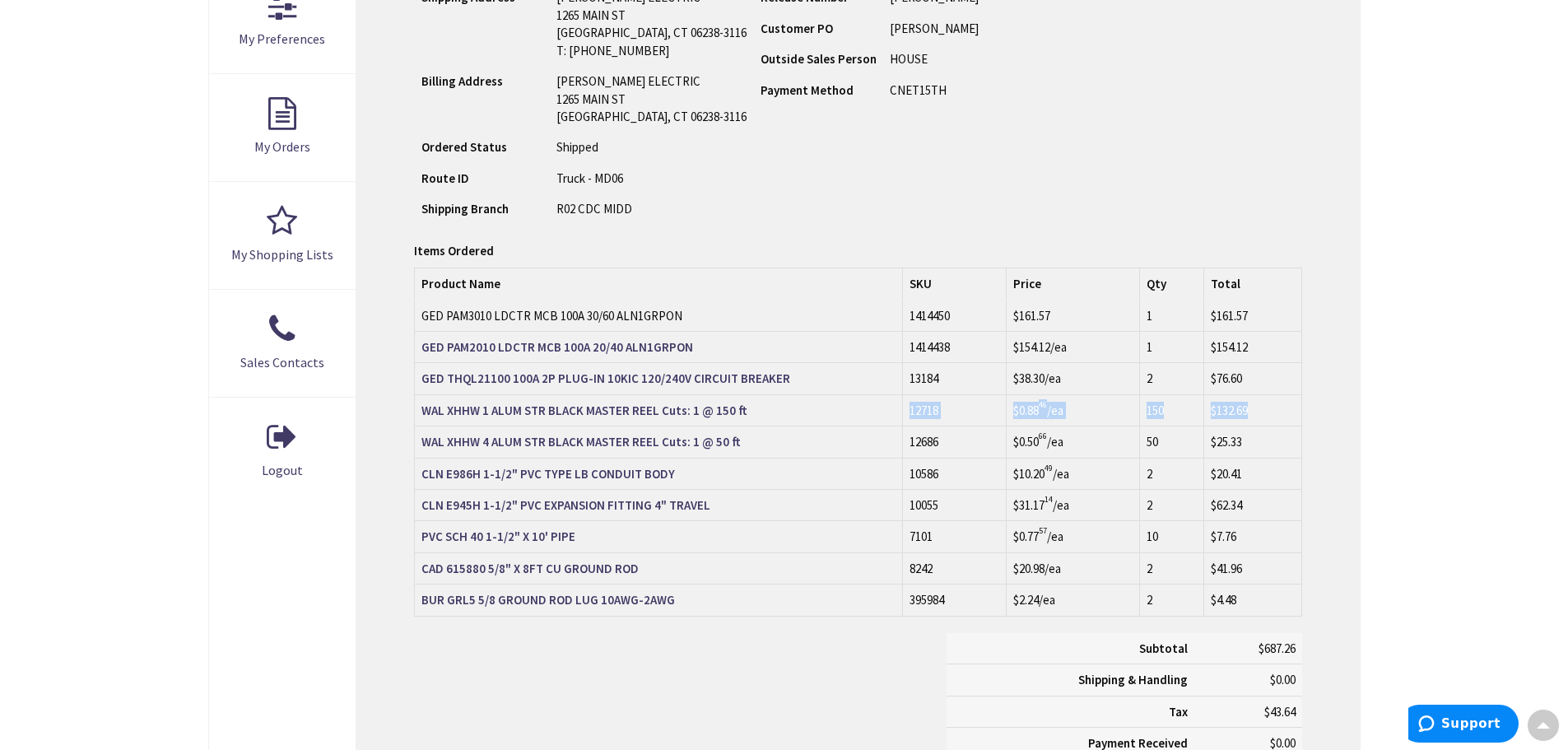
click at [1289, 407] on tr "WAL XHHW 1 ALUM STR BLACK MASTER REEL Cuts: 1 @ 150 ft 12718 $0.88 46 /ea 150 $…" at bounding box center [857, 410] width 886 height 31
click at [1326, 405] on div "Order Information Download Invoice Print This Page Order #S128770995.001 Ship-T…" at bounding box center [857, 301] width 1002 height 1104
drag, startPoint x: 1215, startPoint y: 406, endPoint x: 724, endPoint y: 396, distance: 491.1
click at [753, 404] on tr "WAL XHHW 1 ALUM STR BLACK MASTER REEL Cuts: 1 @ 150 ft 12718 $0.88 46 /ea 150 $…" at bounding box center [857, 410] width 886 height 31
drag, startPoint x: 724, startPoint y: 396, endPoint x: 1377, endPoint y: 411, distance: 653.2
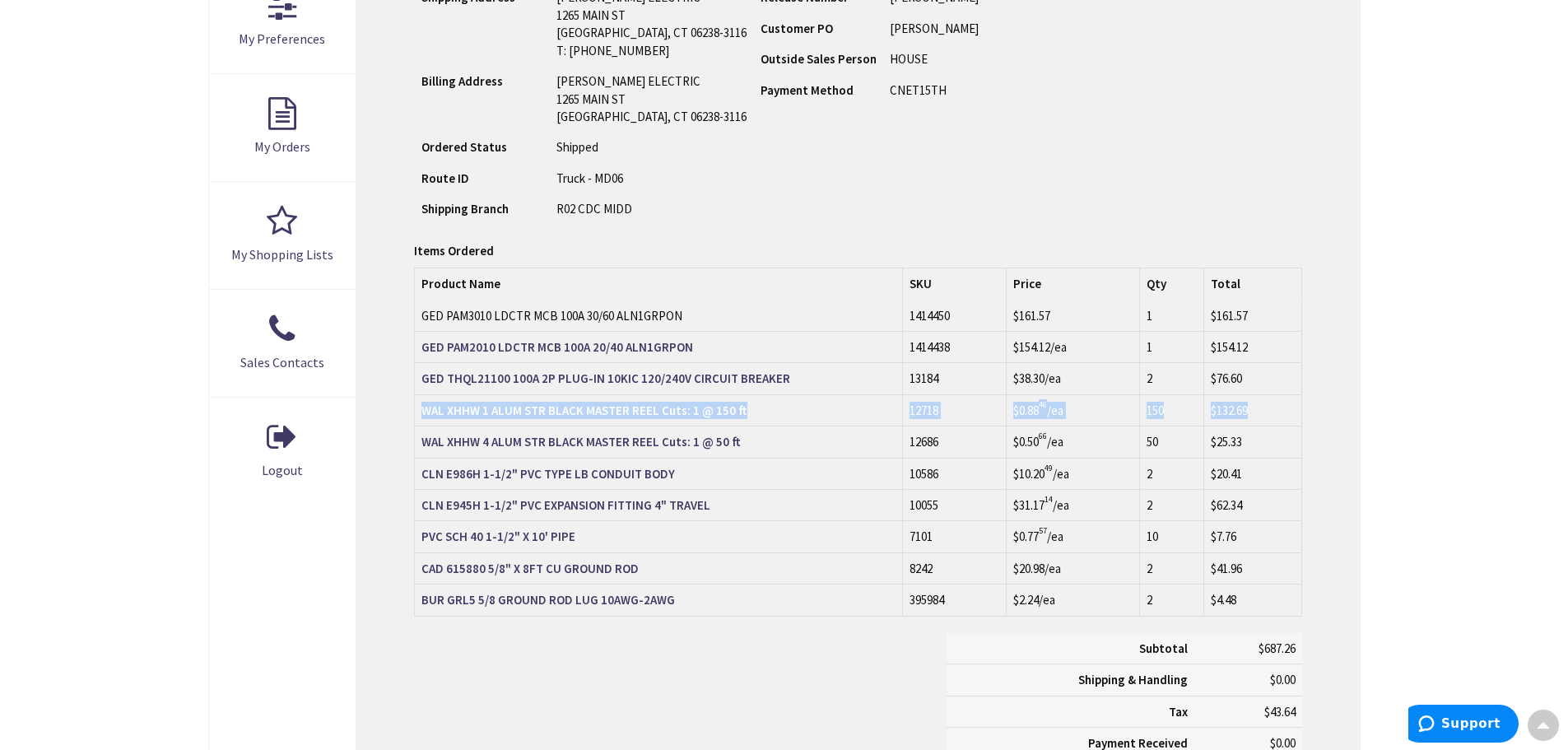
click at [1374, 411] on main "My Account Order Detail Order Information Download Invoice Print This Page Orde…" at bounding box center [784, 286] width 1235 height 1201
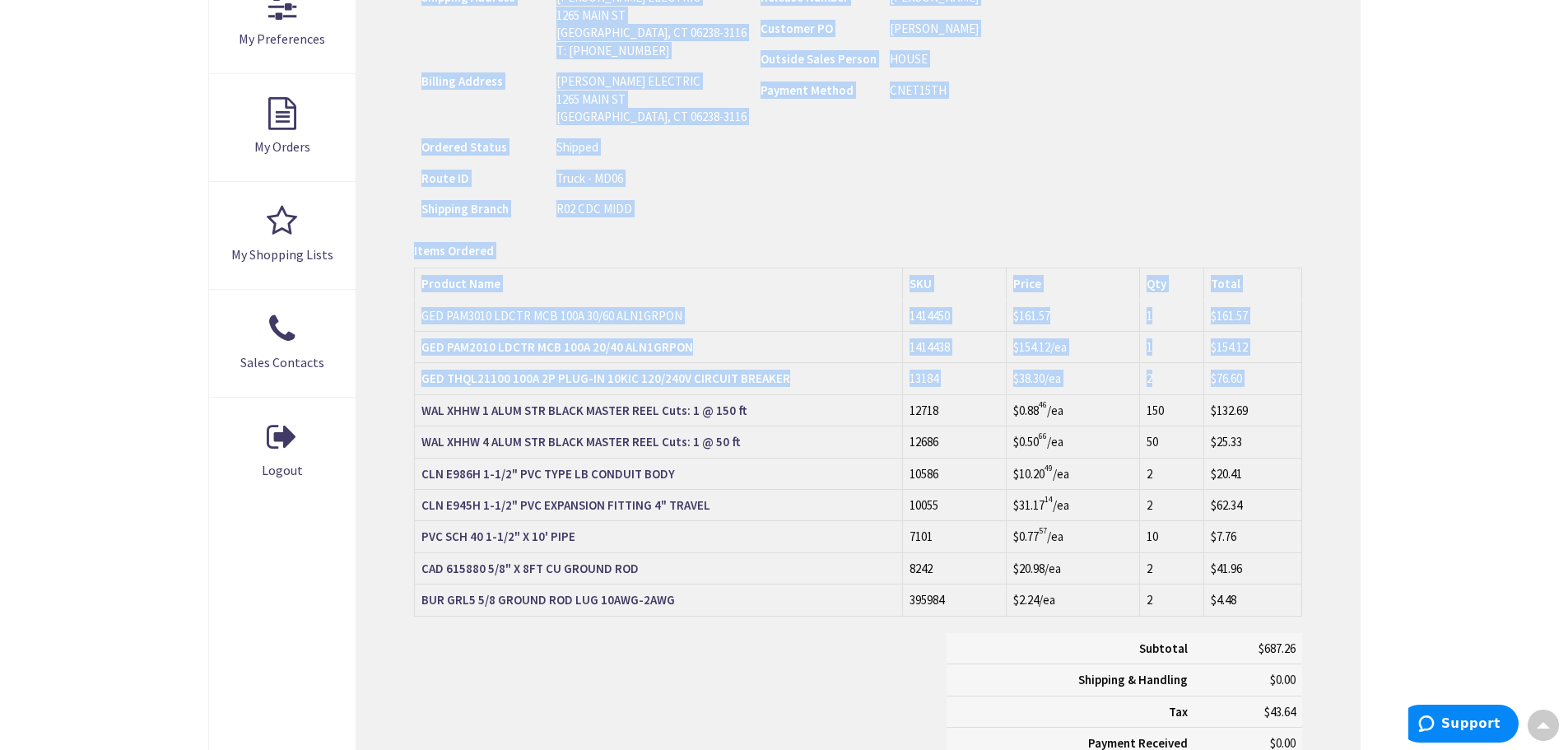
click at [754, 212] on td "Order Date [DATE] Ordered By Matt Release Number Customer PO Outside Sales Pers…" at bounding box center [881, 72] width 253 height 305
